Goal: Find specific page/section

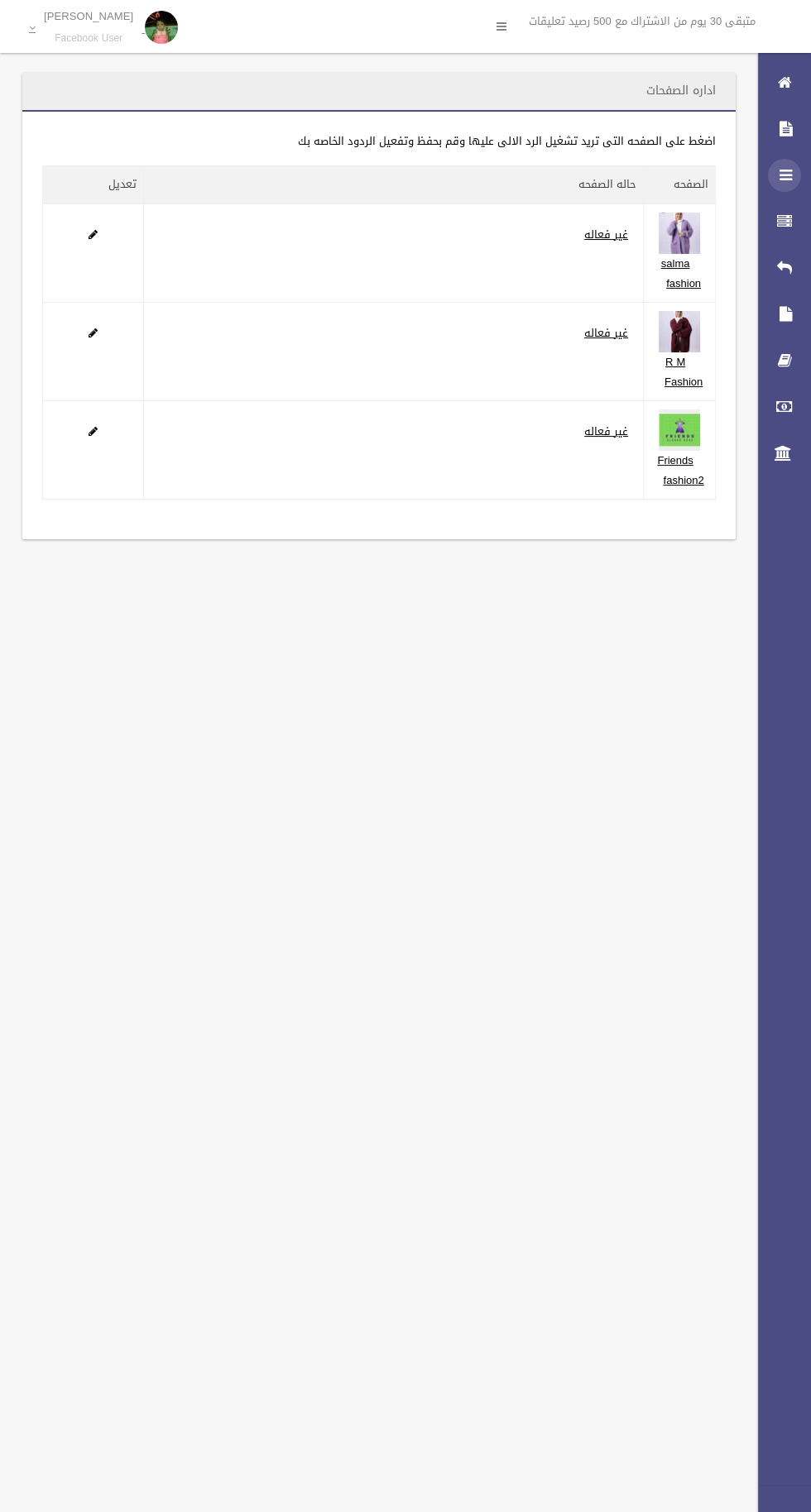
click at [786, 174] on icon at bounding box center [785, 174] width 15 height 33
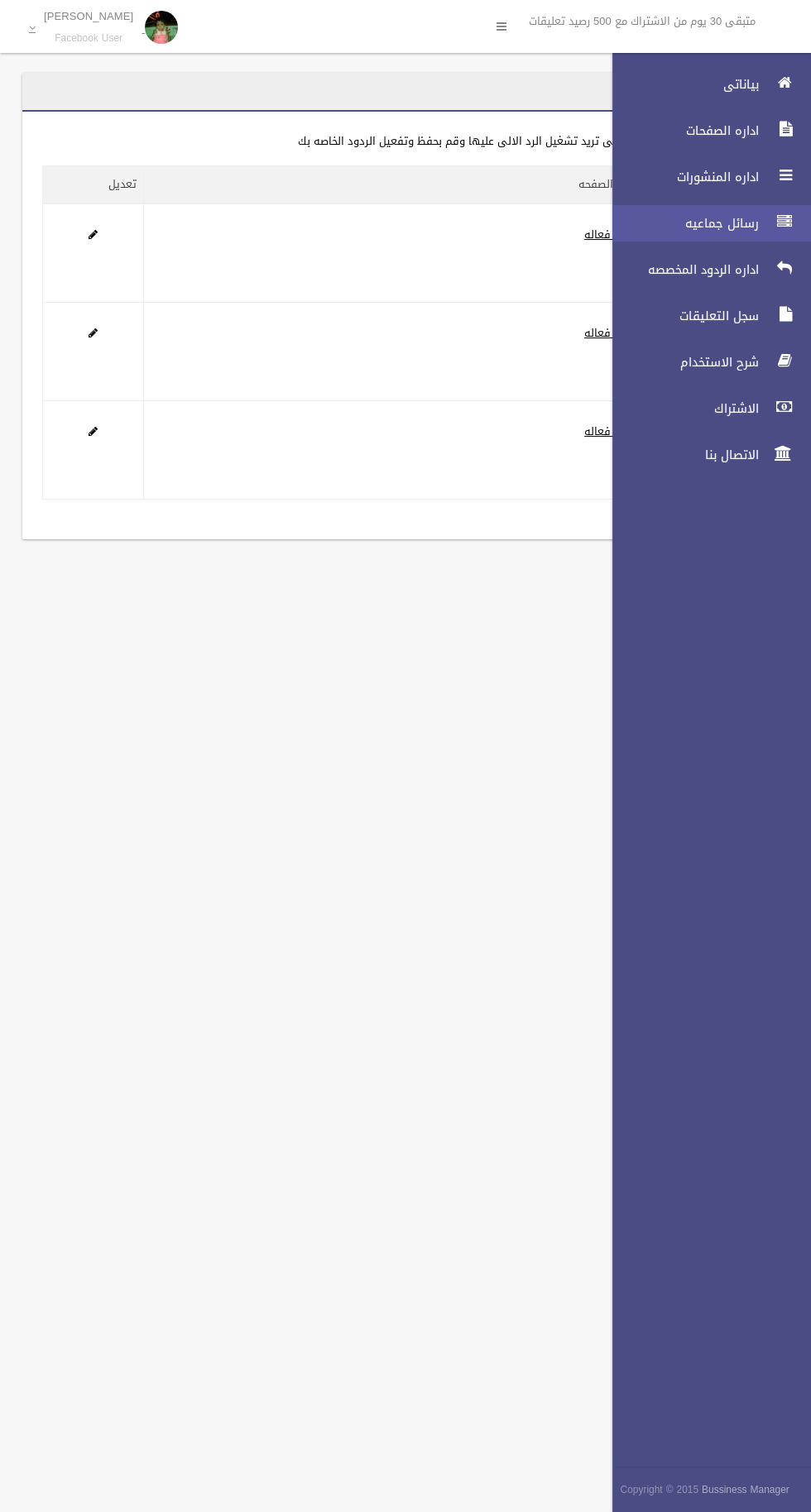
click at [701, 222] on span "رسائل جماعيه" at bounding box center [681, 223] width 166 height 17
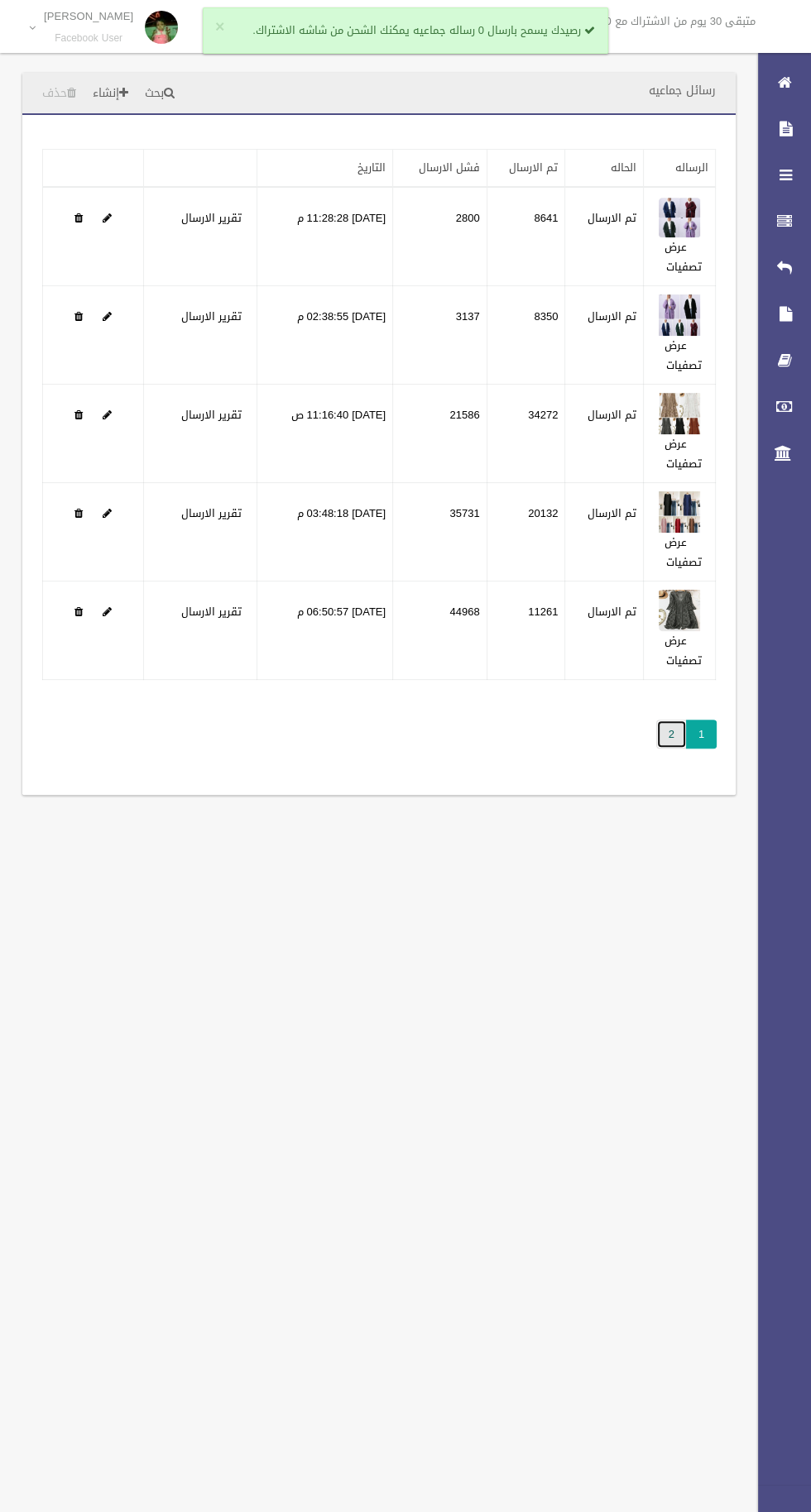
click at [664, 736] on link "2" at bounding box center [671, 734] width 31 height 29
